Goal: Task Accomplishment & Management: Use online tool/utility

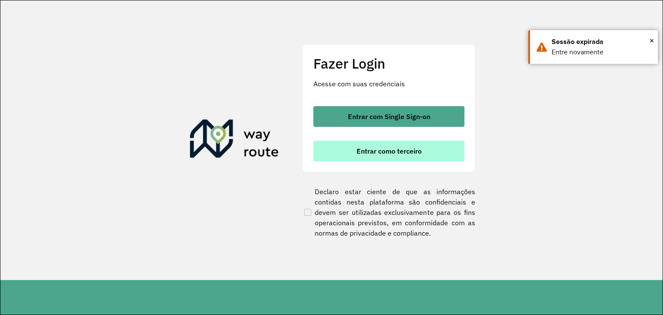
click at [428, 149] on button "Entrar como terceiro" at bounding box center [388, 151] width 151 height 21
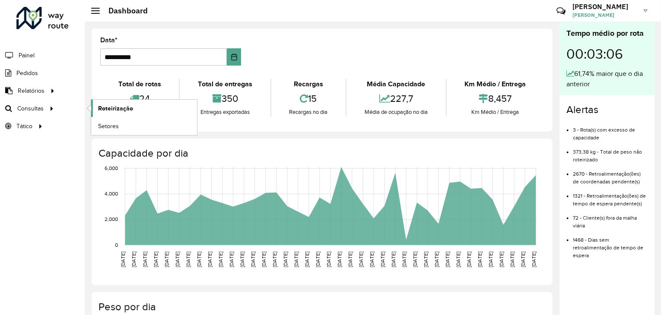
click at [116, 111] on span "Roteirização" at bounding box center [115, 108] width 35 height 9
click at [111, 111] on span "Roteirização" at bounding box center [115, 108] width 35 height 9
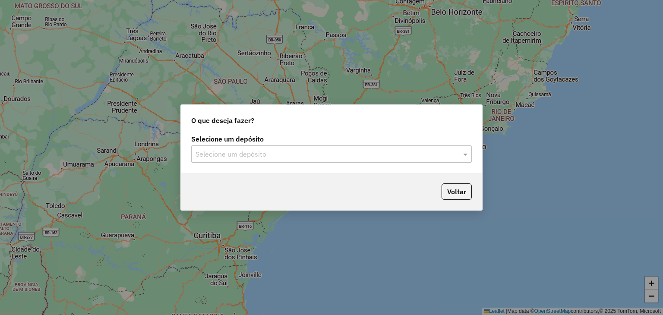
click at [306, 158] on input "text" at bounding box center [323, 154] width 255 height 10
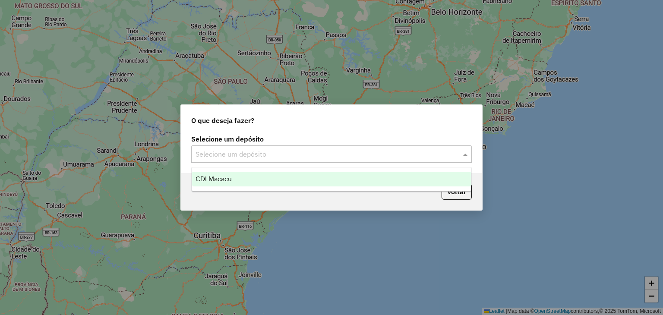
click at [296, 183] on div "CDI Macacu" at bounding box center [331, 179] width 279 height 15
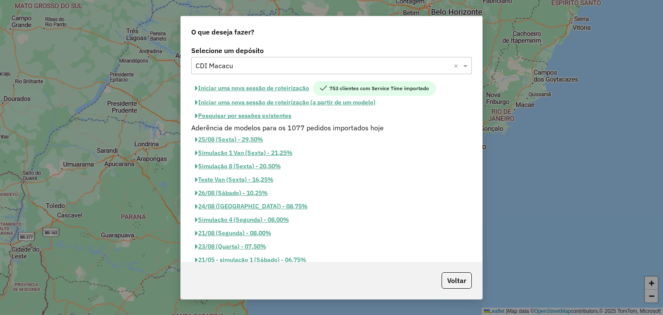
click at [266, 114] on button "Pesquisar por sessões existentes" at bounding box center [243, 115] width 104 height 13
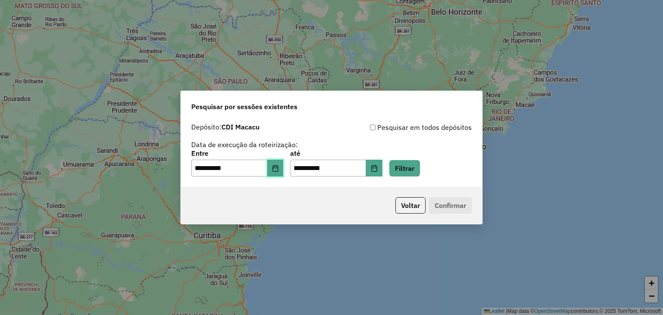
click at [284, 161] on button "Choose Date" at bounding box center [275, 168] width 16 height 17
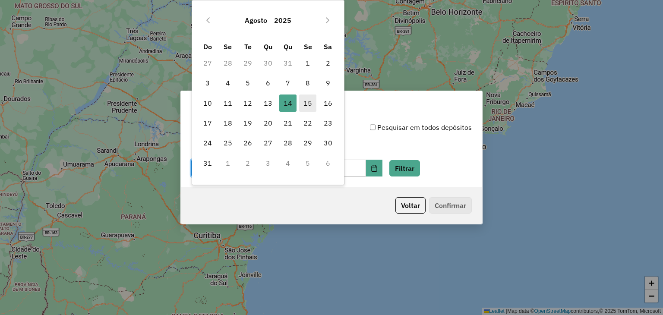
click at [310, 102] on span "15" at bounding box center [307, 103] width 17 height 17
type input "**********"
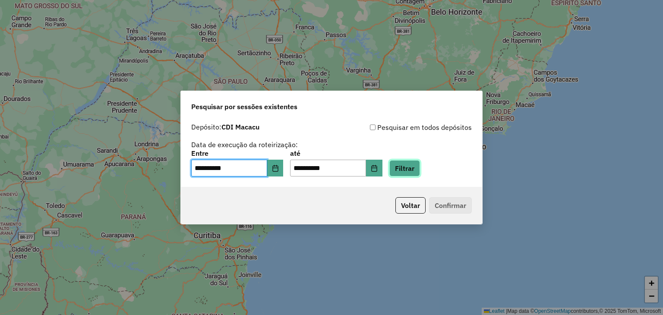
click at [420, 165] on button "Filtrar" at bounding box center [404, 168] width 31 height 16
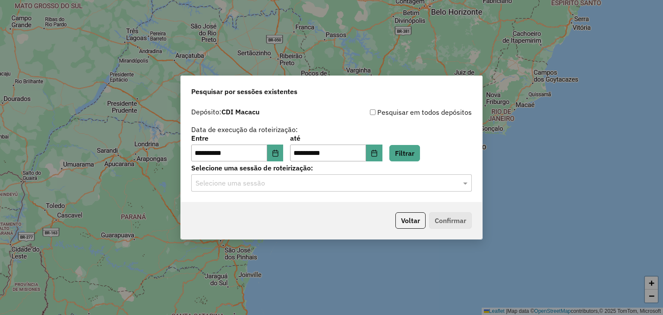
click at [287, 184] on input "text" at bounding box center [323, 183] width 255 height 10
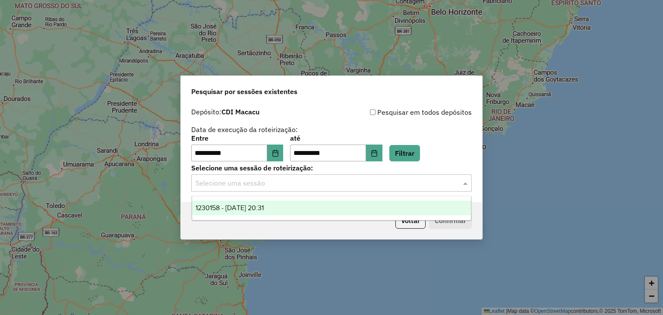
click at [294, 202] on div "1230158 - 15/08/2025 20:31" at bounding box center [331, 208] width 279 height 15
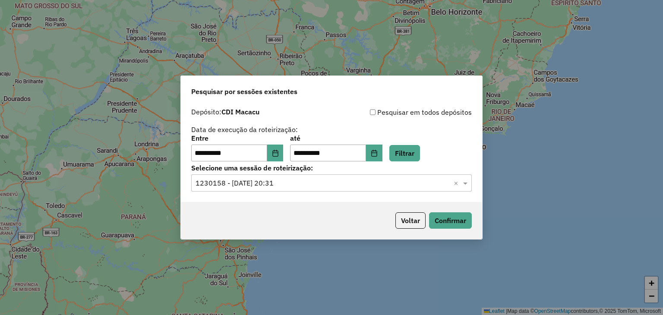
click at [468, 230] on div "Voltar Confirmar" at bounding box center [331, 220] width 301 height 37
click at [464, 221] on button "Confirmar" at bounding box center [450, 220] width 43 height 16
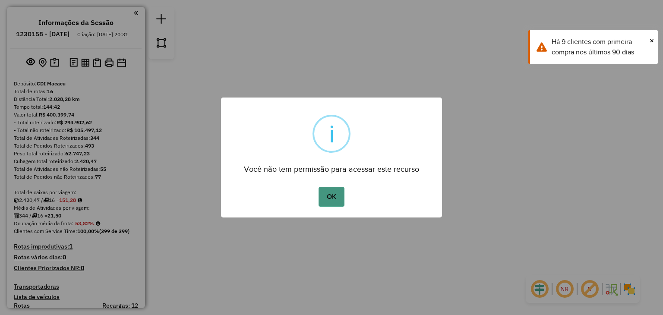
click at [335, 195] on button "OK" at bounding box center [331, 197] width 25 height 20
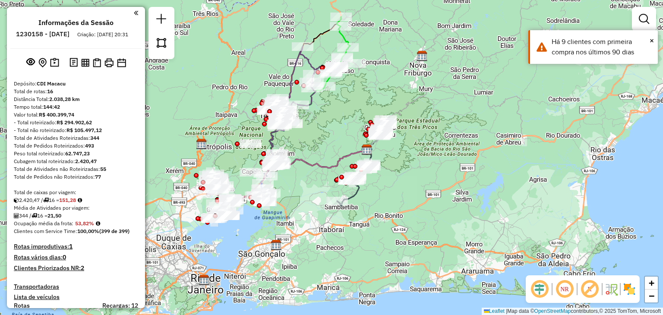
drag, startPoint x: 238, startPoint y: 242, endPoint x: 284, endPoint y: 232, distance: 47.3
click at [284, 232] on div "Janela de atendimento Grade de atendimento Capacidade Transportadoras Veículos …" at bounding box center [331, 157] width 663 height 315
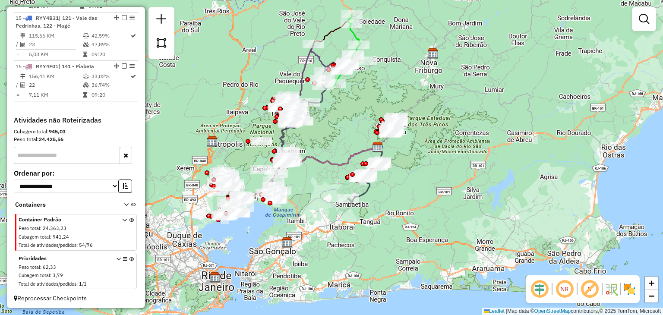
scroll to position [851, 0]
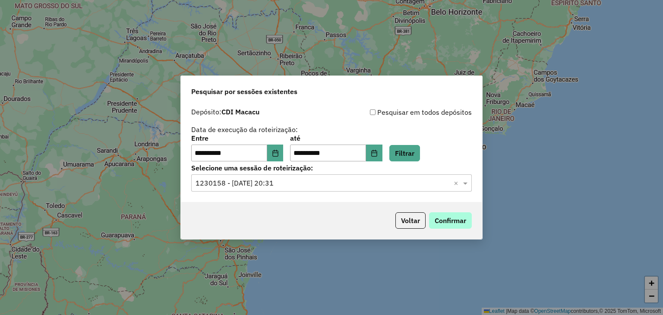
click at [453, 216] on button "Confirmar" at bounding box center [450, 220] width 43 height 16
click at [452, 219] on button "Confirmar" at bounding box center [450, 220] width 43 height 16
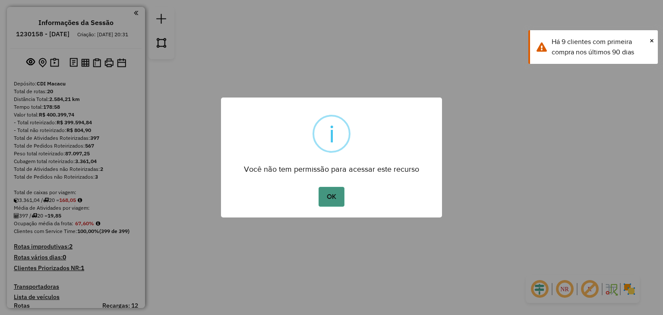
click at [326, 198] on button "OK" at bounding box center [331, 197] width 25 height 20
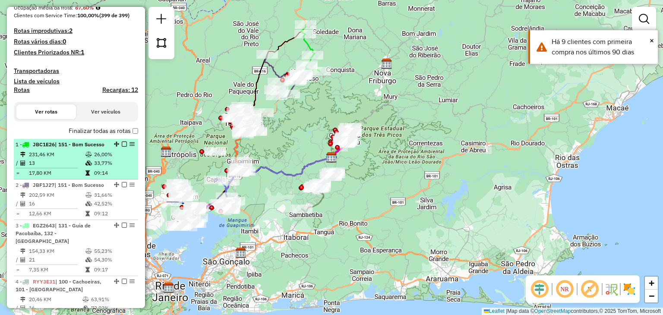
scroll to position [475, 0]
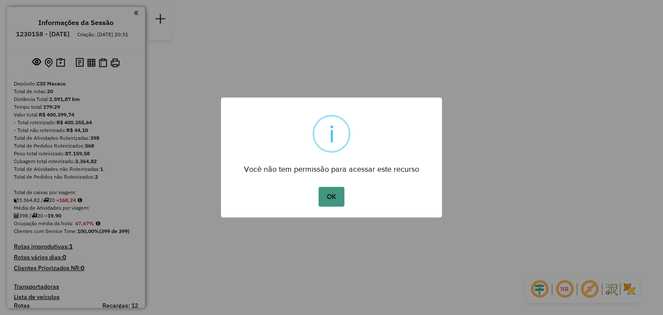
click at [323, 196] on button "OK" at bounding box center [331, 197] width 25 height 20
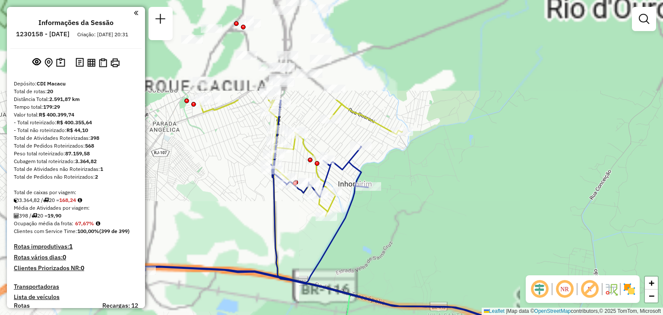
drag, startPoint x: 236, startPoint y: 72, endPoint x: 240, endPoint y: 232, distance: 159.8
click at [237, 238] on div "Janela de atendimento Grade de atendimento Capacidade Transportadoras Veículos …" at bounding box center [331, 157] width 663 height 315
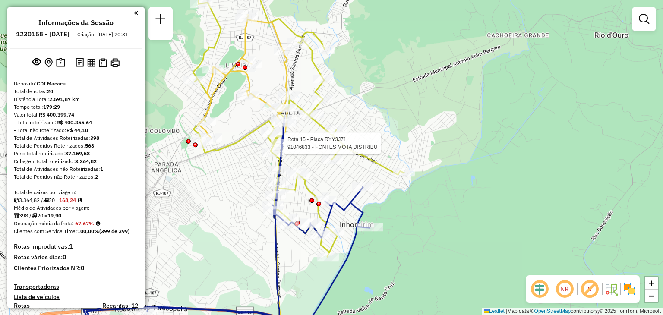
select select "**********"
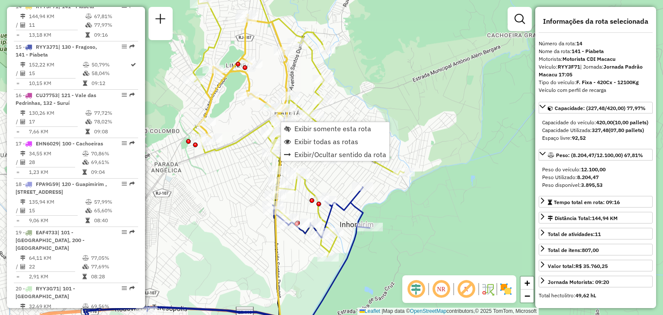
scroll to position [974, 0]
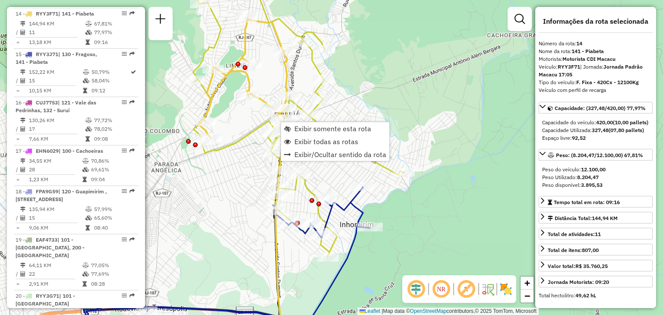
click at [235, 270] on div "Janela de atendimento Grade de atendimento Capacidade Transportadoras Veículos …" at bounding box center [331, 157] width 663 height 315
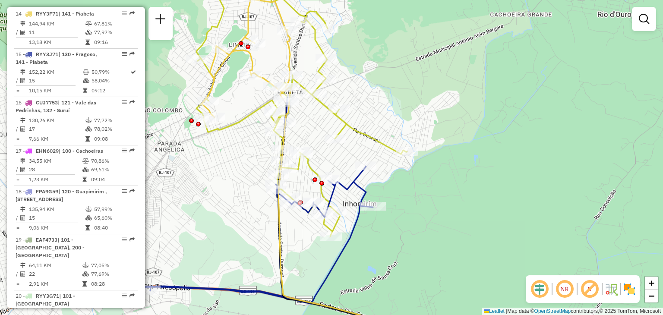
drag, startPoint x: 328, startPoint y: 298, endPoint x: 330, endPoint y: 165, distance: 133.0
click at [327, 182] on icon at bounding box center [257, 211] width 342 height 229
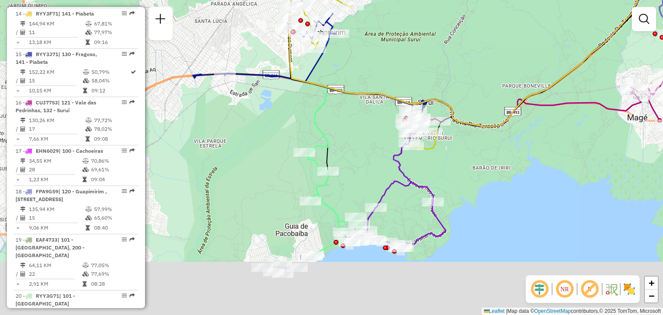
drag, startPoint x: 367, startPoint y: 200, endPoint x: 356, endPoint y: 125, distance: 75.9
click at [356, 125] on div "Janela de atendimento Grade de atendimento Capacidade Transportadoras Veículos …" at bounding box center [331, 157] width 663 height 315
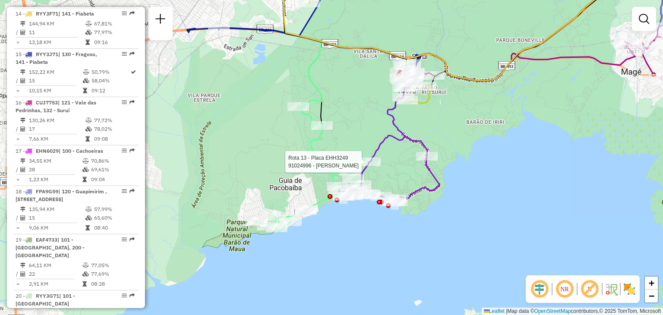
select select "**********"
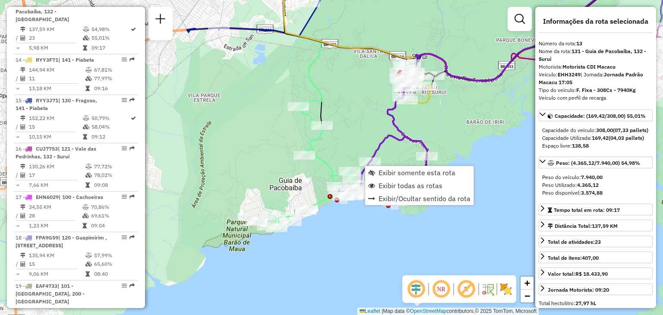
scroll to position [925, 0]
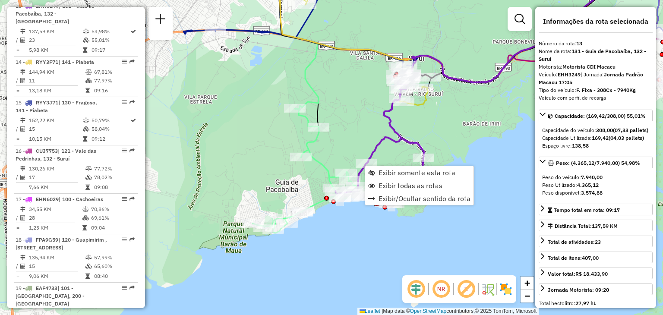
drag, startPoint x: 427, startPoint y: 121, endPoint x: 396, endPoint y: 149, distance: 42.2
click at [396, 149] on div "Janela de atendimento Grade de atendimento Capacidade Transportadoras Veículos …" at bounding box center [331, 157] width 663 height 315
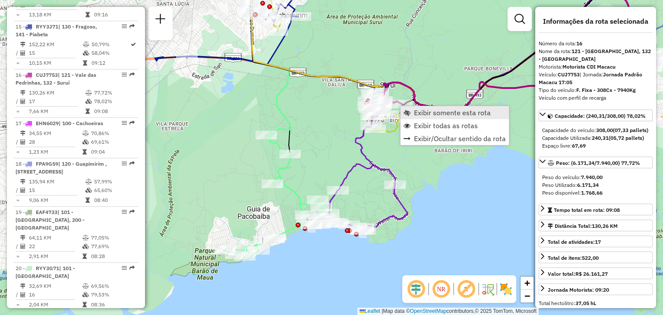
scroll to position [1062, 0]
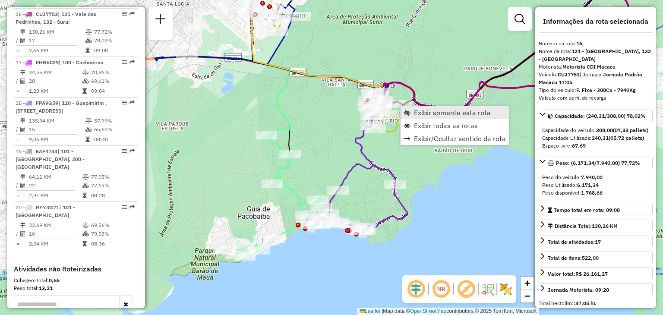
click at [416, 111] on span "Exibir somente esta rota" at bounding box center [452, 112] width 77 height 7
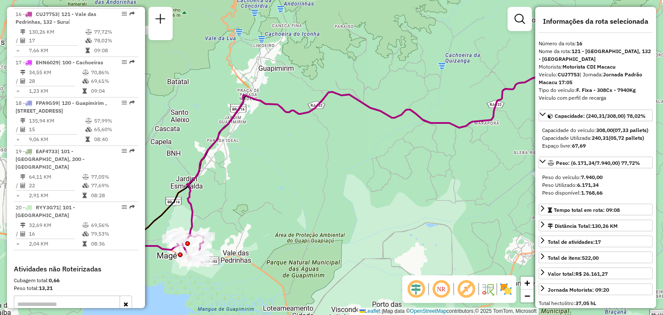
drag, startPoint x: 308, startPoint y: 181, endPoint x: 513, endPoint y: 117, distance: 214.9
click at [513, 117] on div "Janela de atendimento Grade de atendimento Capacidade Transportadoras Veículos …" at bounding box center [331, 157] width 663 height 315
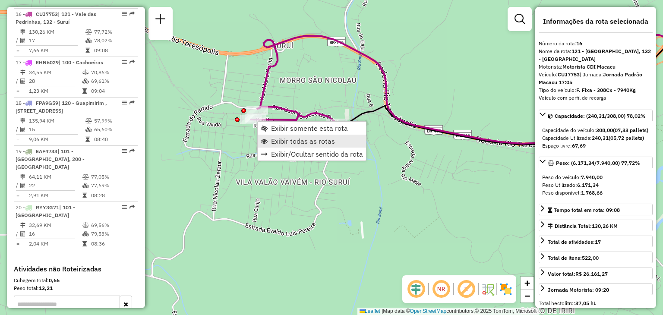
click at [280, 142] on span "Exibir todas as rotas" at bounding box center [303, 141] width 64 height 7
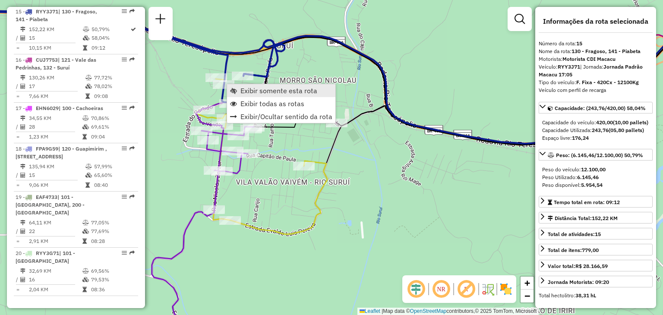
scroll to position [1014, 0]
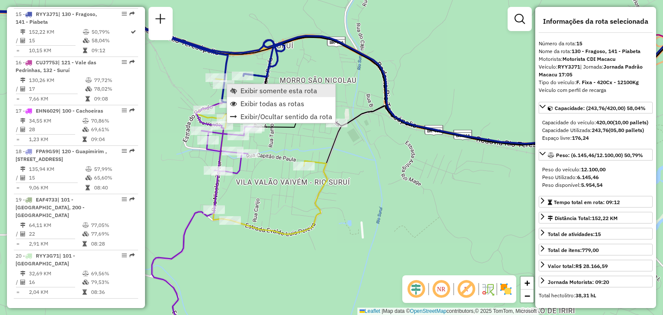
click at [248, 92] on span "Exibir somente esta rota" at bounding box center [278, 90] width 77 height 7
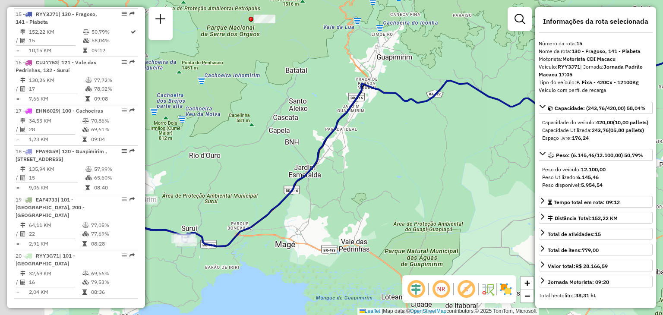
drag, startPoint x: 213, startPoint y: 177, endPoint x: 479, endPoint y: 117, distance: 273.2
click at [483, 114] on div "Janela de atendimento Grade de atendimento Capacidade Transportadoras Veículos …" at bounding box center [331, 157] width 663 height 315
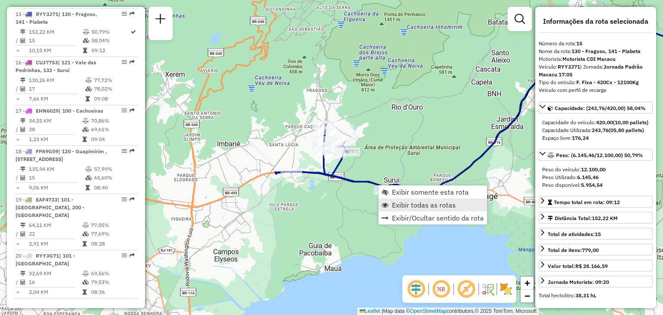
click at [395, 202] on span "Exibir todas as rotas" at bounding box center [424, 205] width 64 height 7
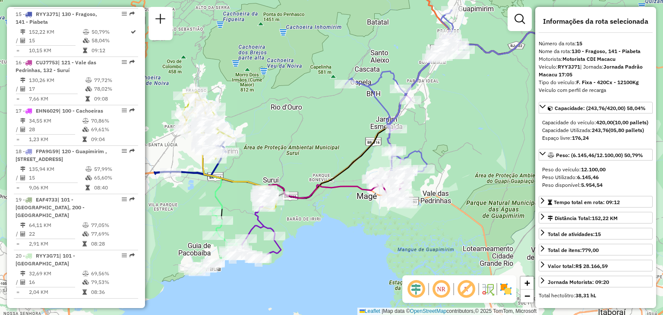
drag, startPoint x: 410, startPoint y: 145, endPoint x: 342, endPoint y: 144, distance: 67.4
click at [342, 144] on div "Janela de atendimento Grade de atendimento Capacidade Transportadoras Veículos …" at bounding box center [331, 157] width 663 height 315
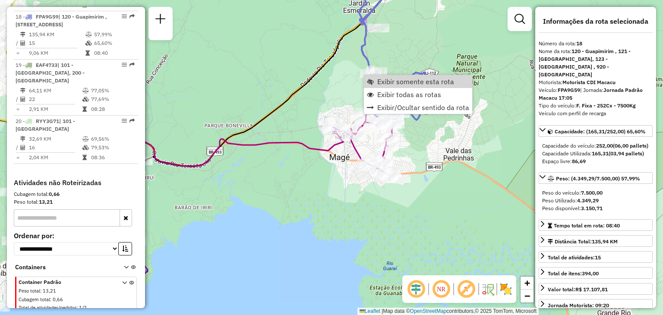
scroll to position [1159, 0]
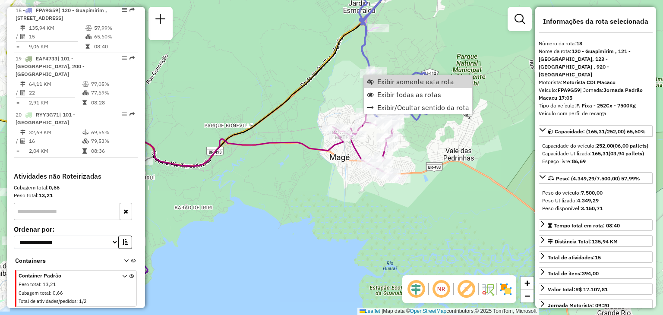
click at [380, 83] on span "Exibir somente esta rota" at bounding box center [415, 81] width 77 height 7
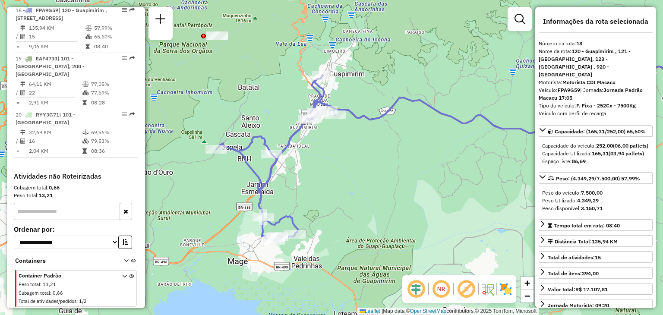
drag, startPoint x: 252, startPoint y: 151, endPoint x: 373, endPoint y: 140, distance: 121.8
click at [373, 140] on div "Janela de atendimento Grade de atendimento Capacidade Transportadoras Veículos …" at bounding box center [331, 157] width 663 height 315
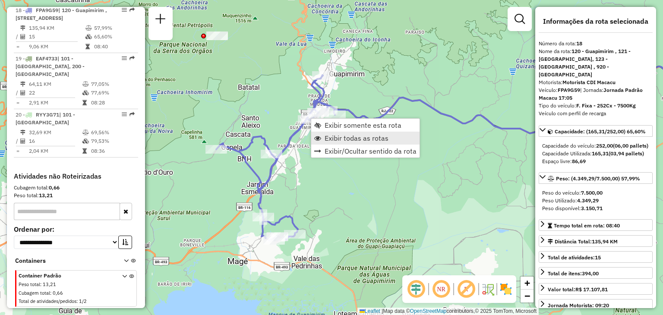
click at [334, 139] on span "Exibir todas as rotas" at bounding box center [357, 138] width 64 height 7
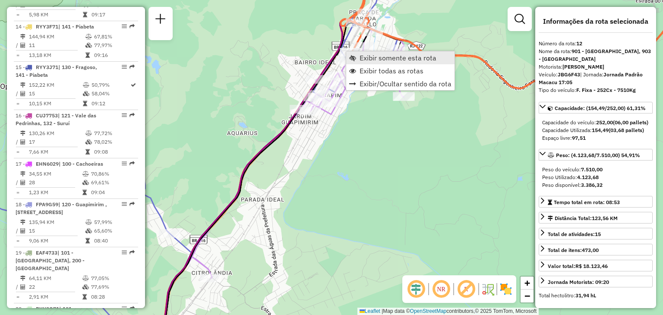
scroll to position [877, 0]
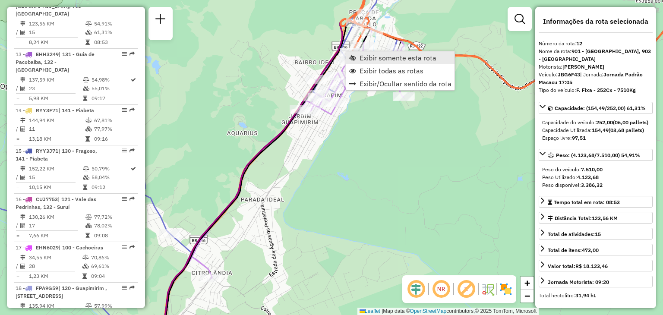
click at [360, 60] on span "Exibir somente esta rota" at bounding box center [398, 57] width 77 height 7
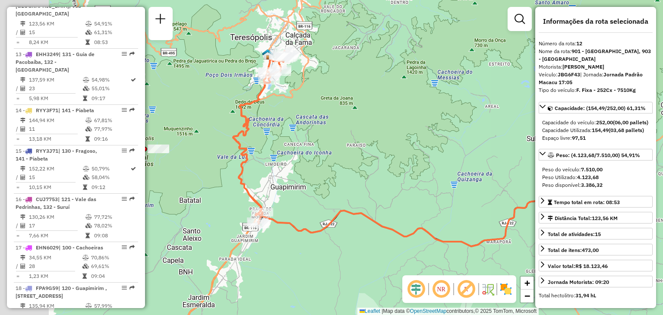
drag, startPoint x: 238, startPoint y: 182, endPoint x: 333, endPoint y: 177, distance: 95.1
click at [341, 173] on div "Janela de atendimento Grade de atendimento Capacidade Transportadoras Veículos …" at bounding box center [331, 157] width 663 height 315
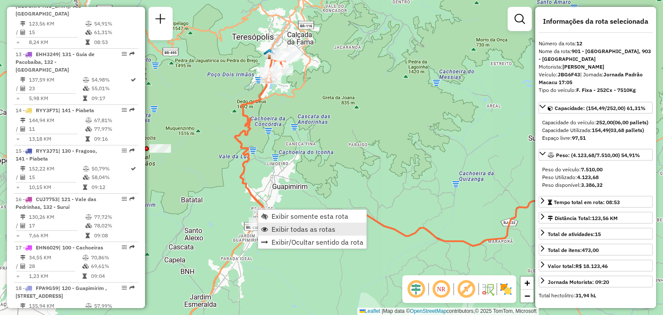
click at [289, 226] on span "Exibir todas as rotas" at bounding box center [304, 229] width 64 height 7
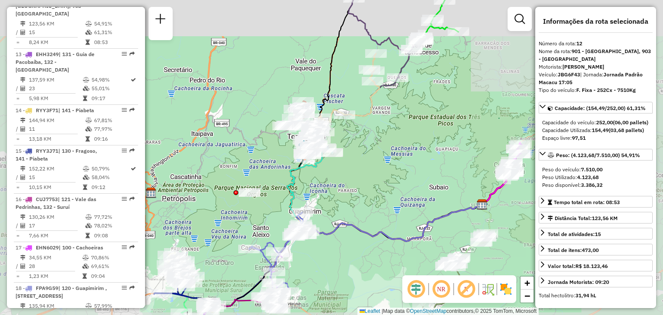
drag, startPoint x: 383, startPoint y: 238, endPoint x: 297, endPoint y: 250, distance: 87.7
click at [304, 241] on icon at bounding box center [393, 223] width 178 height 36
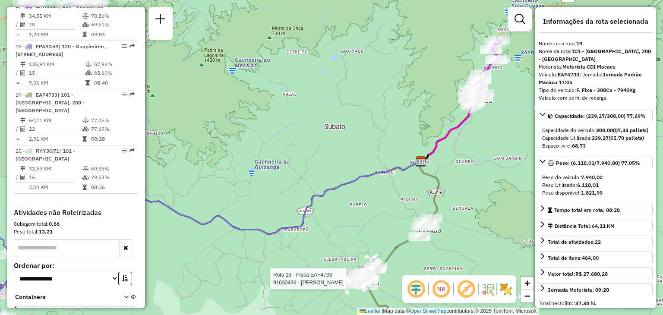
scroll to position [1160, 0]
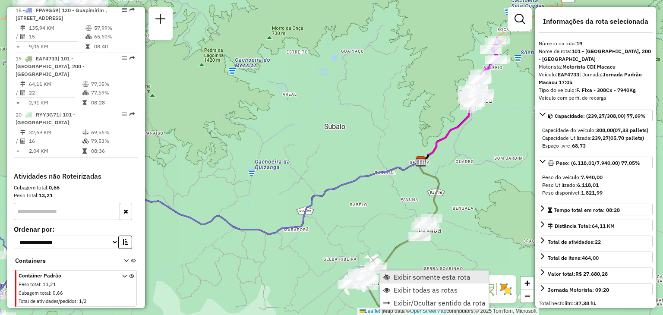
click at [403, 275] on span "Exibir somente esta rota" at bounding box center [432, 277] width 77 height 7
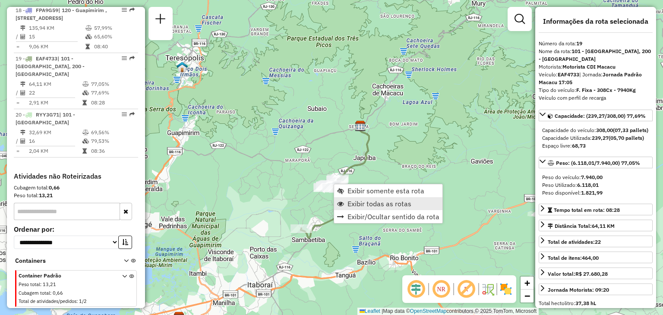
click at [348, 202] on span "Exibir todas as rotas" at bounding box center [380, 203] width 64 height 7
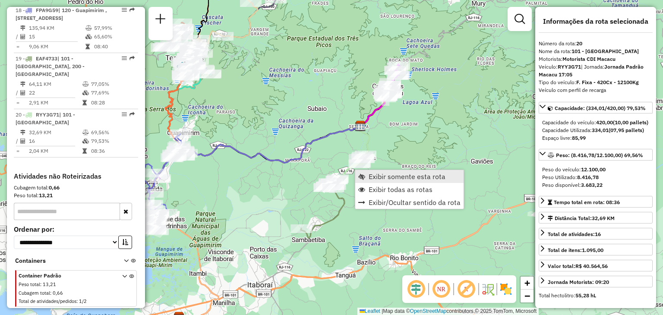
click at [371, 173] on span "Exibir somente esta rota" at bounding box center [407, 176] width 77 height 7
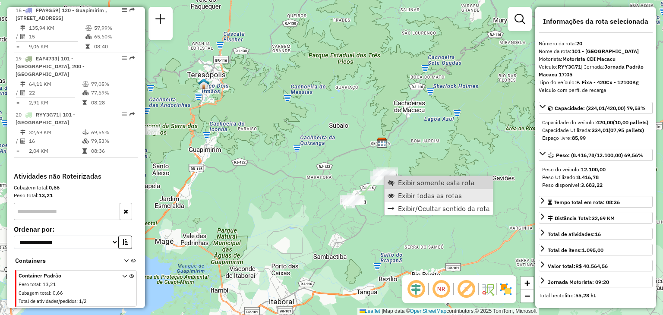
click at [403, 197] on span "Exibir todas as rotas" at bounding box center [430, 195] width 64 height 7
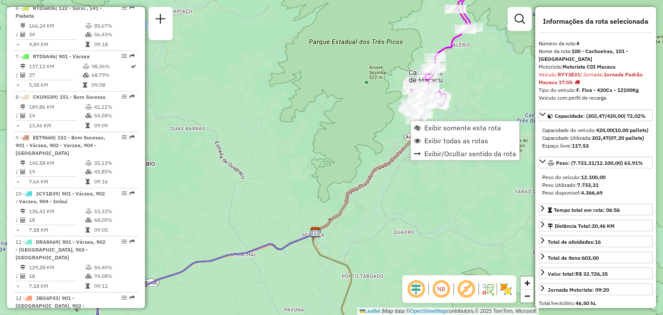
scroll to position [483, 0]
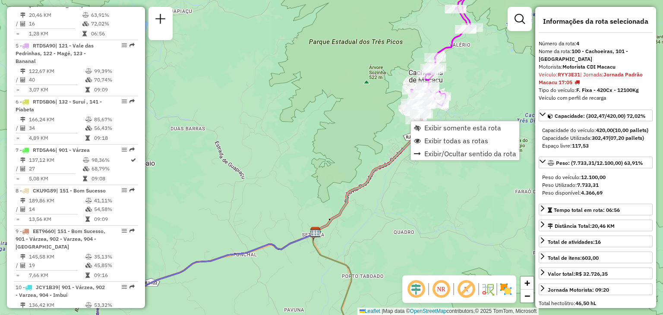
click at [309, 216] on div "Janela de atendimento Grade de atendimento Capacidade Transportadoras Veículos …" at bounding box center [331, 157] width 663 height 315
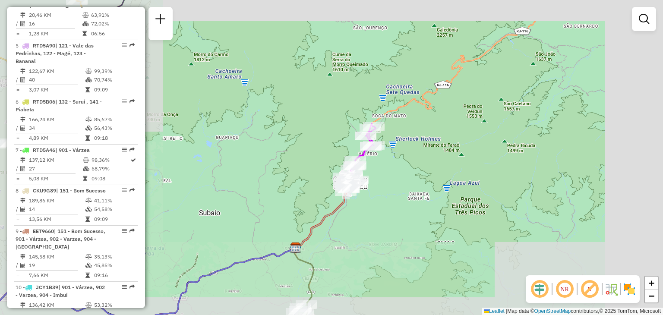
drag, startPoint x: 277, startPoint y: 275, endPoint x: 387, endPoint y: 89, distance: 216.9
click at [383, 95] on div "Janela de atendimento Grade de atendimento Capacidade Transportadoras Veículos …" at bounding box center [331, 157] width 663 height 315
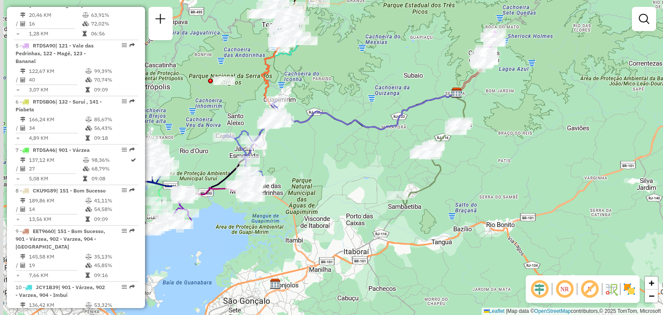
drag, startPoint x: 281, startPoint y: 193, endPoint x: 357, endPoint y: 192, distance: 76.9
click at [357, 192] on div "Janela de atendimento Grade de atendimento Capacidade Transportadoras Veículos …" at bounding box center [331, 157] width 663 height 315
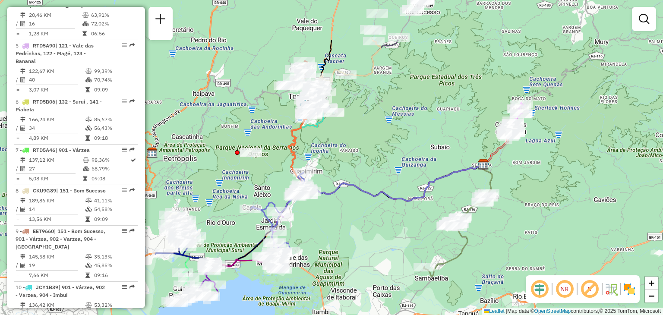
drag, startPoint x: 345, startPoint y: 239, endPoint x: 290, endPoint y: 335, distance: 110.2
click at [290, 315] on html "Aguarde... Pop-up bloqueado! Seu navegador bloqueou automáticamente a abertura …" at bounding box center [331, 157] width 663 height 315
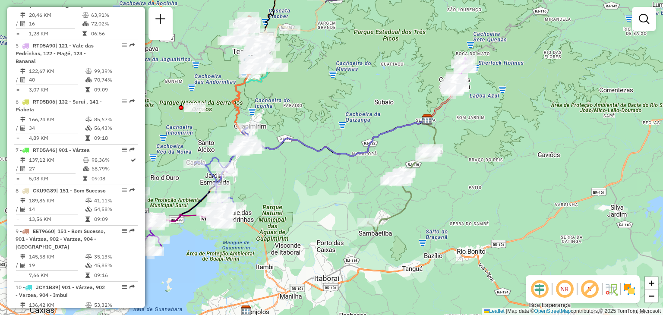
drag, startPoint x: 370, startPoint y: 177, endPoint x: 377, endPoint y: 101, distance: 75.4
click at [375, 102] on div "Janela de atendimento Grade de atendimento Capacidade Transportadoras Veículos …" at bounding box center [331, 157] width 663 height 315
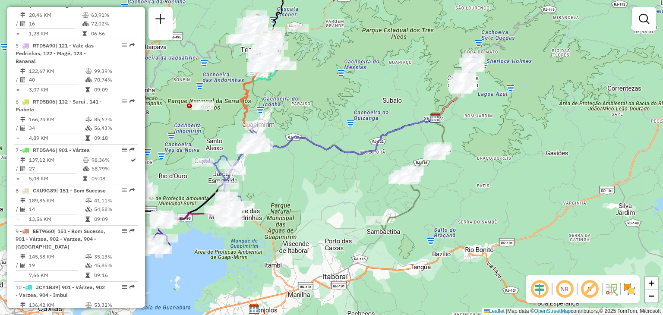
drag, startPoint x: 367, startPoint y: 129, endPoint x: 412, endPoint y: 157, distance: 53.3
click at [410, 149] on div "Janela de atendimento Grade de atendimento Capacidade Transportadoras Veículos …" at bounding box center [331, 157] width 663 height 315
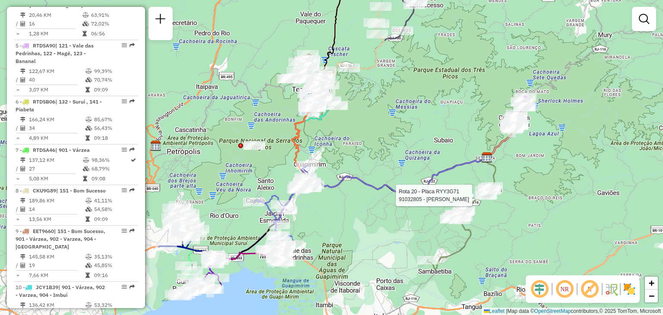
select select "**********"
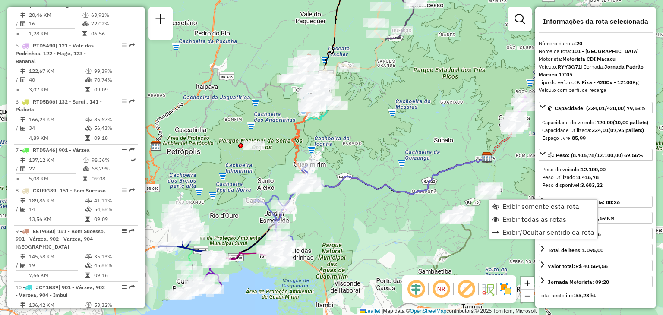
scroll to position [1160, 0]
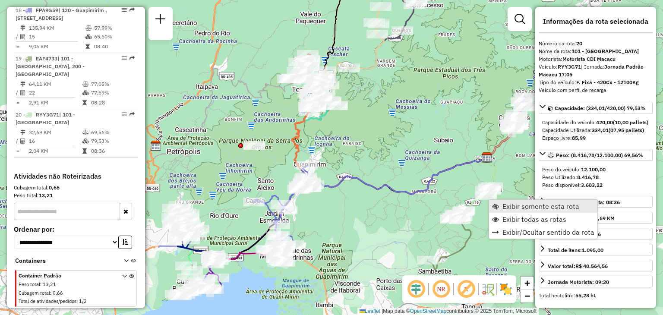
click at [504, 204] on span "Exibir somente esta rota" at bounding box center [541, 206] width 77 height 7
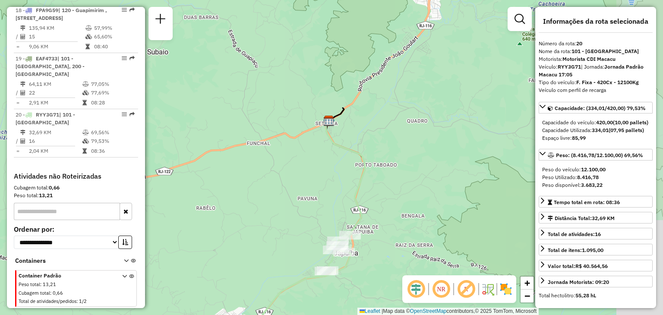
drag, startPoint x: 433, startPoint y: 141, endPoint x: 443, endPoint y: 97, distance: 44.6
click at [443, 97] on div "Janela de atendimento Grade de atendimento Capacidade Transportadoras Veículos …" at bounding box center [331, 157] width 663 height 315
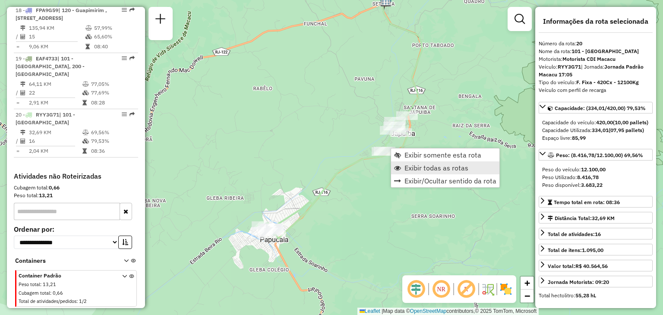
click at [402, 168] on link "Exibir todas as rotas" at bounding box center [445, 167] width 108 height 13
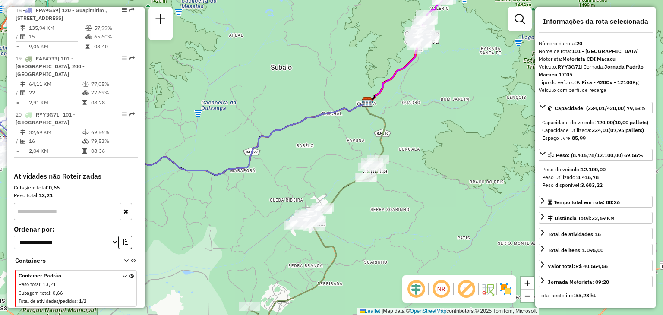
drag, startPoint x: 408, startPoint y: 189, endPoint x: 488, endPoint y: 188, distance: 79.9
click at [367, 175] on icon at bounding box center [190, 138] width 356 height 73
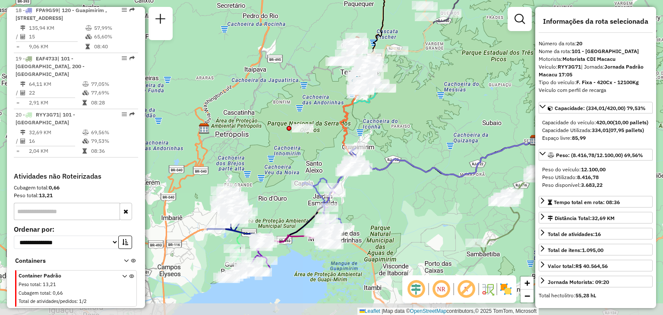
drag, startPoint x: 442, startPoint y: 215, endPoint x: 403, endPoint y: 194, distance: 44.0
click at [407, 194] on div "Janela de atendimento Grade de atendimento Capacidade Transportadoras Veículos …" at bounding box center [331, 157] width 663 height 315
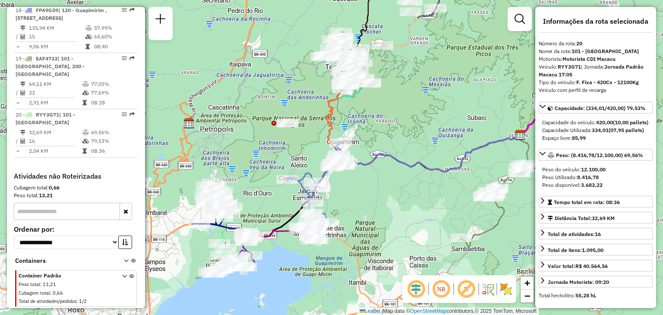
click at [428, 221] on div "Janela de atendimento Grade de atendimento Capacidade Transportadoras Veículos …" at bounding box center [331, 157] width 663 height 315
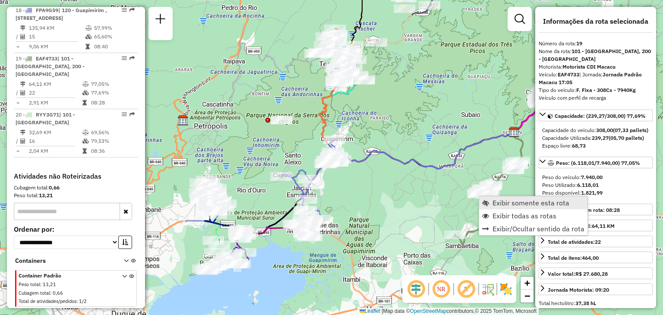
click at [489, 201] on span "Exibir somente esta rota" at bounding box center [485, 202] width 7 height 7
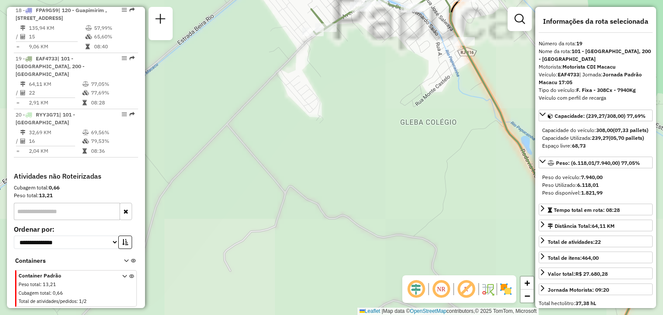
drag, startPoint x: 462, startPoint y: 139, endPoint x: 416, endPoint y: 274, distance: 142.5
click at [420, 262] on div "Janela de atendimento Grade de atendimento Capacidade Transportadoras Veículos …" at bounding box center [331, 157] width 663 height 315
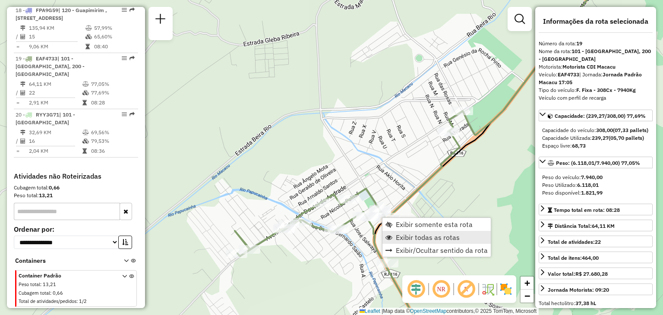
click at [402, 234] on span "Exibir todas as rotas" at bounding box center [428, 237] width 64 height 7
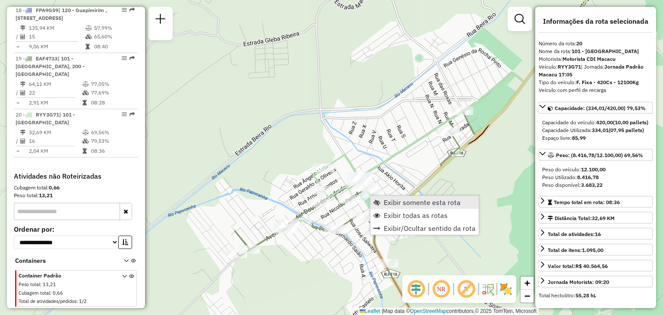
click at [391, 199] on span "Exibir somente esta rota" at bounding box center [422, 202] width 77 height 7
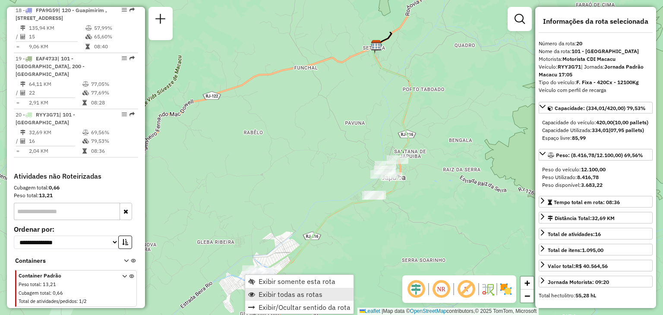
click at [295, 299] on link "Exibir todas as rotas" at bounding box center [299, 294] width 108 height 13
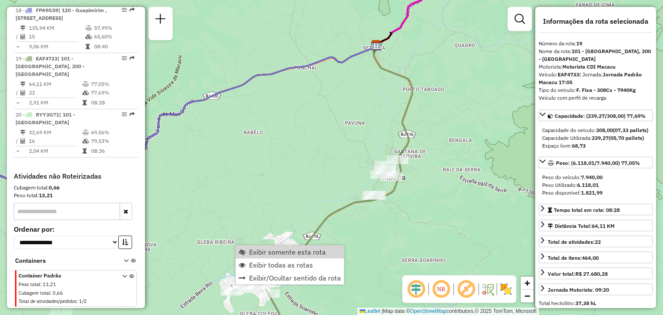
click at [285, 194] on div "Janela de atendimento Grade de atendimento Capacidade Transportadoras Veículos …" at bounding box center [331, 157] width 663 height 315
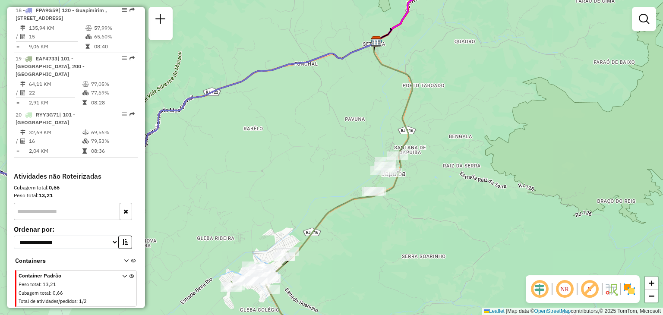
drag, startPoint x: 342, startPoint y: 276, endPoint x: 427, endPoint y: 144, distance: 157.7
click at [427, 145] on div "Janela de atendimento Grade de atendimento Capacidade Transportadoras Veículos …" at bounding box center [331, 157] width 663 height 315
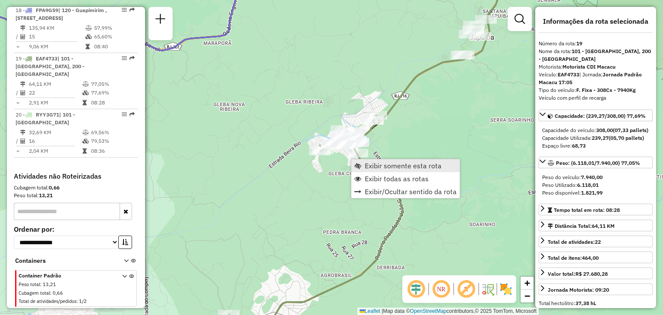
click at [368, 166] on span "Exibir somente esta rota" at bounding box center [403, 165] width 77 height 7
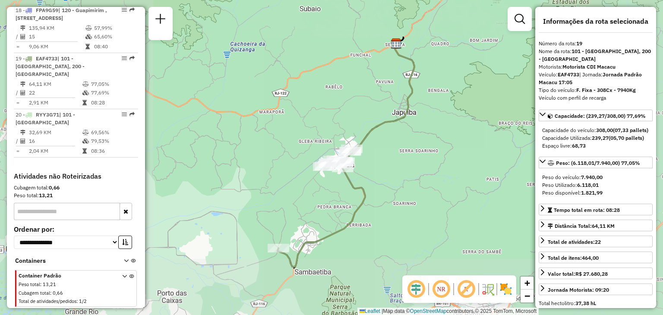
drag, startPoint x: 333, startPoint y: 227, endPoint x: 359, endPoint y: 213, distance: 29.7
click at [365, 207] on icon at bounding box center [322, 208] width 88 height 118
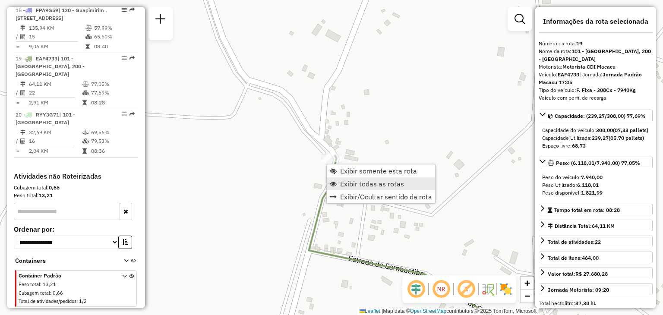
click at [346, 183] on span "Exibir todas as rotas" at bounding box center [372, 183] width 64 height 7
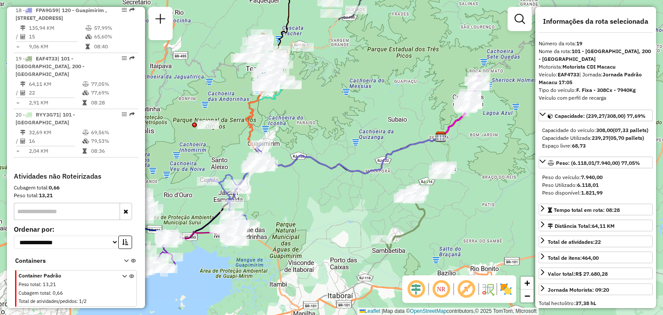
drag, startPoint x: 309, startPoint y: 209, endPoint x: 390, endPoint y: 194, distance: 83.0
click at [390, 194] on div "Janela de atendimento Grade de atendimento Capacidade Transportadoras Veículos …" at bounding box center [331, 157] width 663 height 315
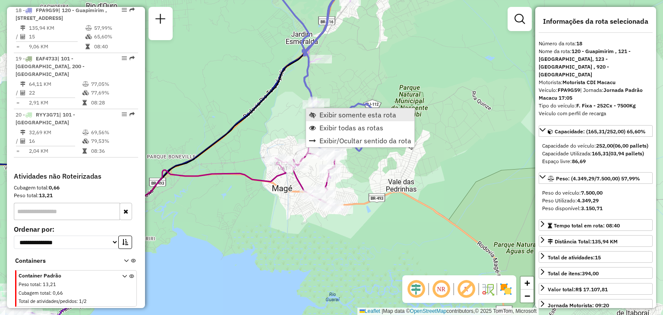
scroll to position [1158, 0]
click at [319, 116] on span "Exibir somente esta rota" at bounding box center [357, 114] width 77 height 7
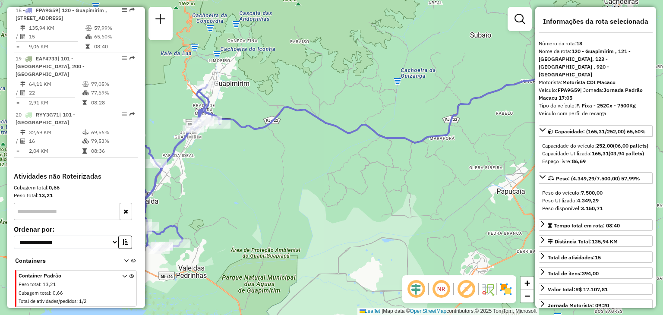
drag, startPoint x: 269, startPoint y: 161, endPoint x: 446, endPoint y: 146, distance: 177.2
click at [446, 146] on div "Janela de atendimento Grade de atendimento Capacidade Transportadoras Veículos …" at bounding box center [331, 157] width 663 height 315
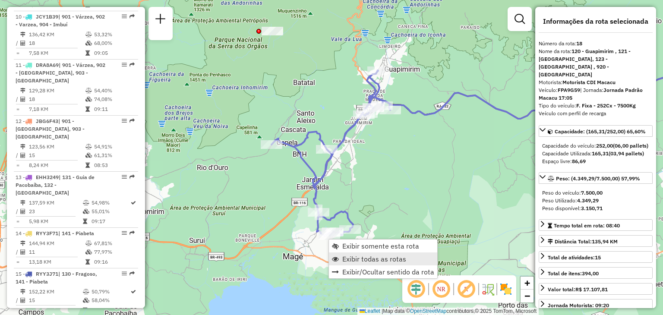
scroll to position [1159, 0]
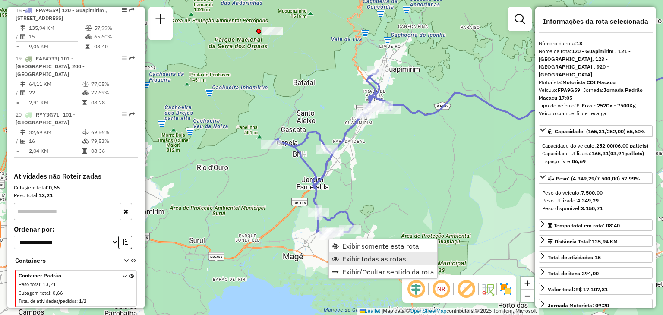
click at [348, 258] on span "Exibir todas as rotas" at bounding box center [374, 259] width 64 height 7
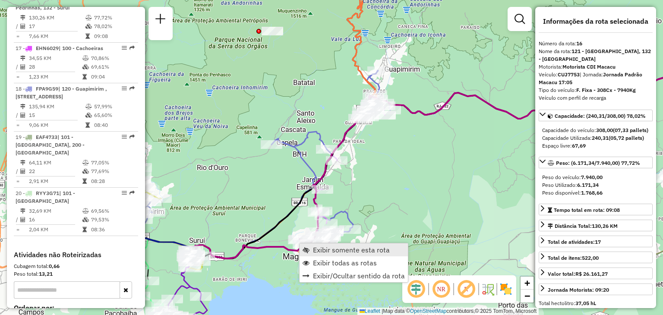
click at [326, 247] on span "Exibir somente esta rota" at bounding box center [351, 250] width 77 height 7
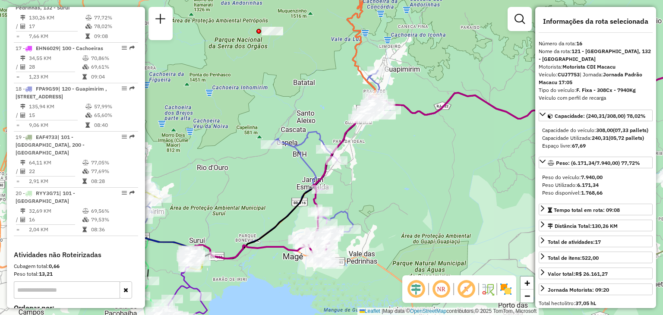
scroll to position [1062, 0]
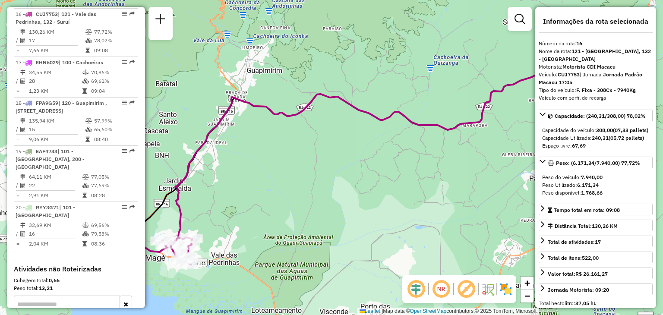
drag, startPoint x: 237, startPoint y: 247, endPoint x: 337, endPoint y: 240, distance: 99.5
click at [336, 240] on div "Janela de atendimento Grade de atendimento Capacidade Transportadoras Veículos …" at bounding box center [331, 157] width 663 height 315
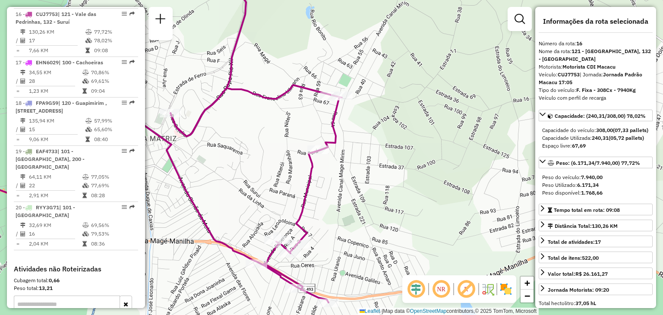
drag, startPoint x: 236, startPoint y: 190, endPoint x: 338, endPoint y: 221, distance: 106.0
click at [338, 221] on div "Janela de atendimento Grade de atendimento Capacidade Transportadoras Veículos …" at bounding box center [331, 157] width 663 height 315
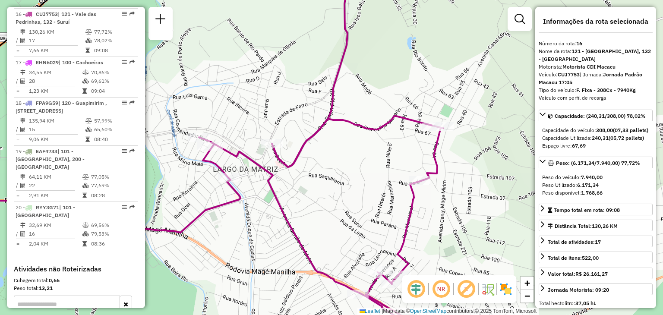
scroll to position [86, 0]
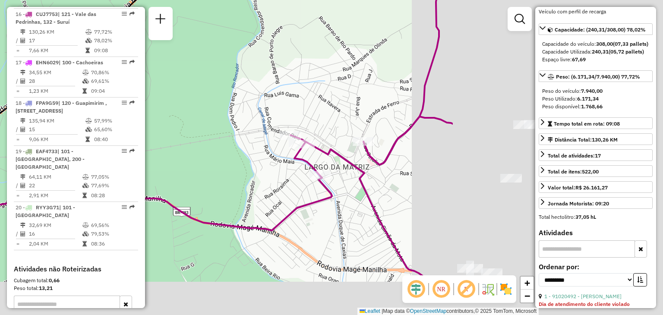
drag, startPoint x: 404, startPoint y: 196, endPoint x: 196, endPoint y: 139, distance: 216.4
click at [189, 139] on div "Janela de atendimento Grade de atendimento Capacidade Transportadoras Veículos …" at bounding box center [331, 157] width 663 height 315
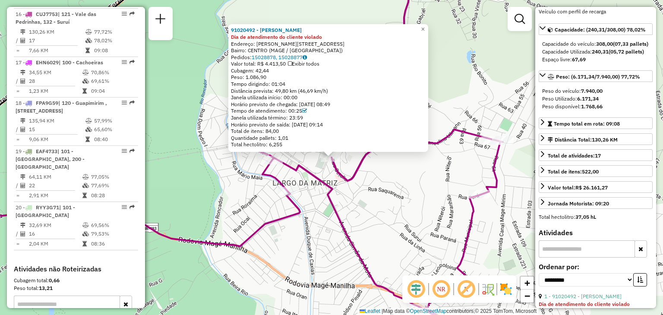
click at [332, 210] on icon at bounding box center [218, 238] width 569 height 217
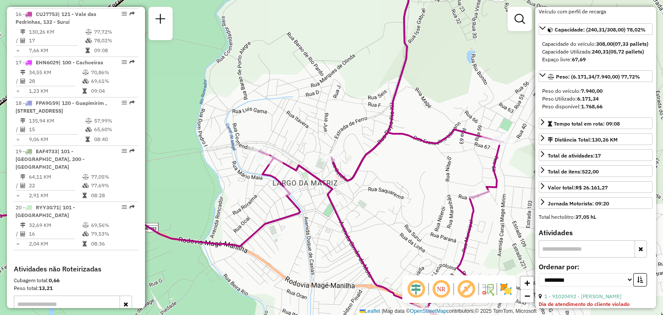
scroll to position [173, 0]
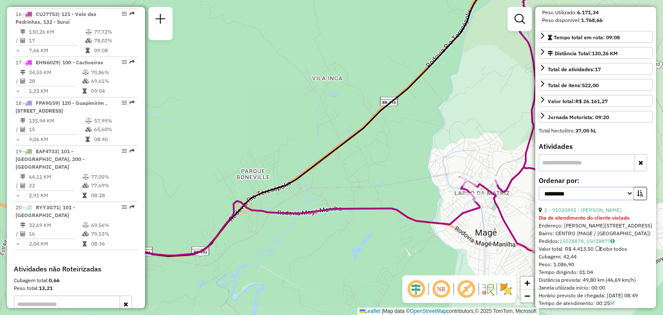
click at [603, 200] on select "**********" at bounding box center [586, 193] width 95 height 13
select select "*********"
click at [539, 200] on select "**********" at bounding box center [586, 193] width 95 height 13
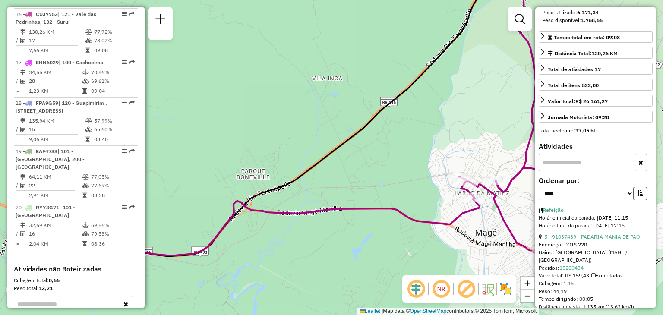
click at [637, 196] on icon "button" at bounding box center [640, 193] width 6 height 6
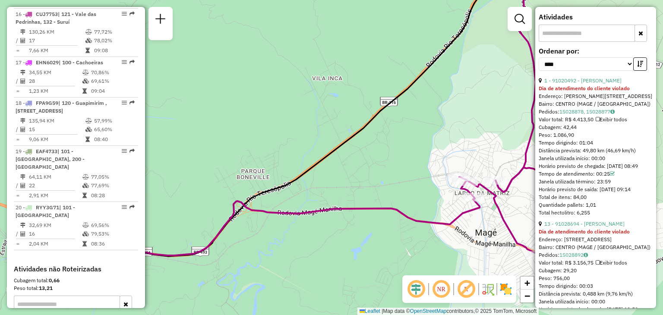
scroll to position [345, 0]
